Goal: Find specific page/section: Find specific page/section

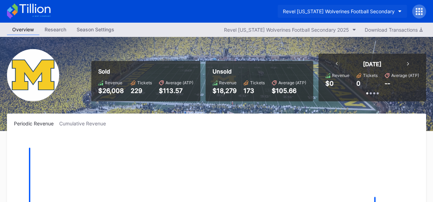
click at [401, 11] on icon "button" at bounding box center [399, 11] width 3 height 2
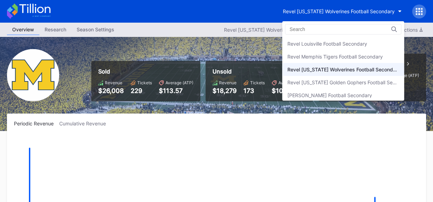
scroll to position [176, 0]
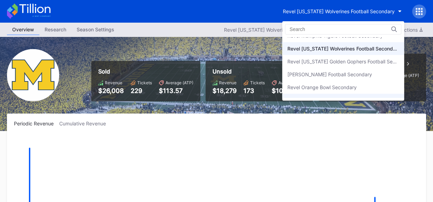
click at [328, 97] on div "Revel OU Sooners Football Secondary" at bounding box center [330, 100] width 86 height 6
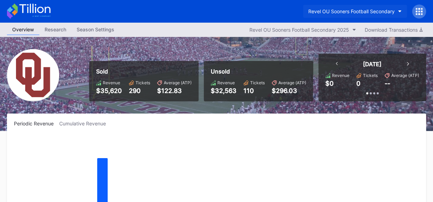
click at [401, 9] on button "Revel OU Sooners Football Secondary" at bounding box center [355, 11] width 104 height 13
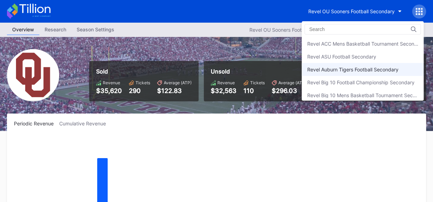
click at [375, 73] on div "Revel Auburn Tigers Football Secondary" at bounding box center [363, 69] width 122 height 13
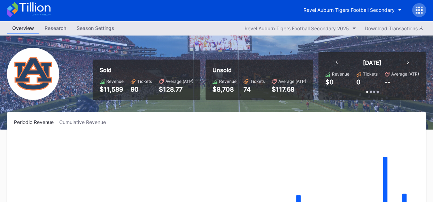
scroll to position [2, 0]
